Goal: Navigation & Orientation: Find specific page/section

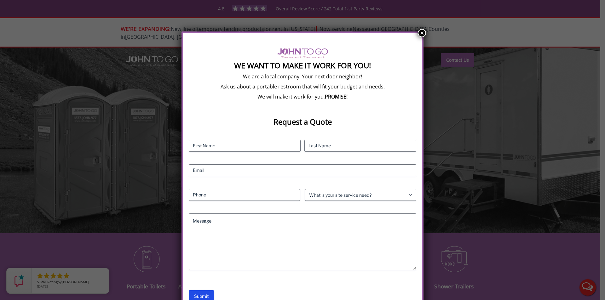
click at [422, 31] on button "×" at bounding box center [422, 33] width 8 height 8
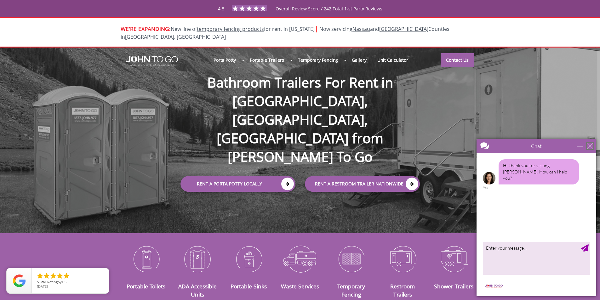
click at [589, 145] on div "close" at bounding box center [590, 146] width 6 height 6
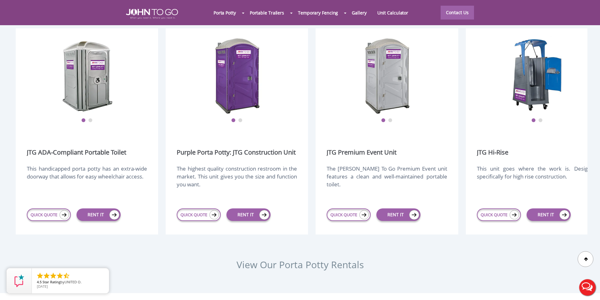
scroll to position [756, 0]
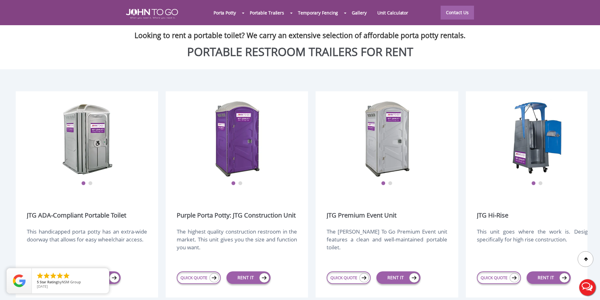
click at [253, 260] on div at bounding box center [300, 150] width 600 height 300
click at [264, 273] on img at bounding box center [264, 278] width 10 height 10
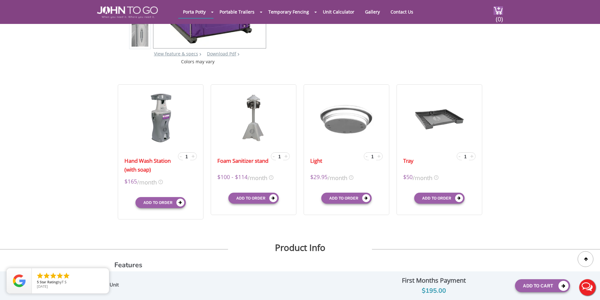
scroll to position [126, 0]
